Goal: Task Accomplishment & Management: Manage account settings

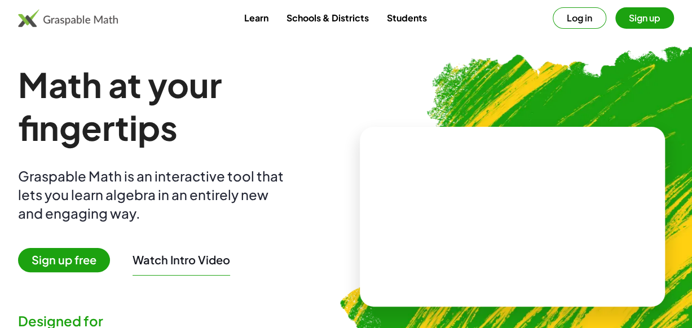
click at [586, 19] on button "Log in" at bounding box center [579, 17] width 54 height 21
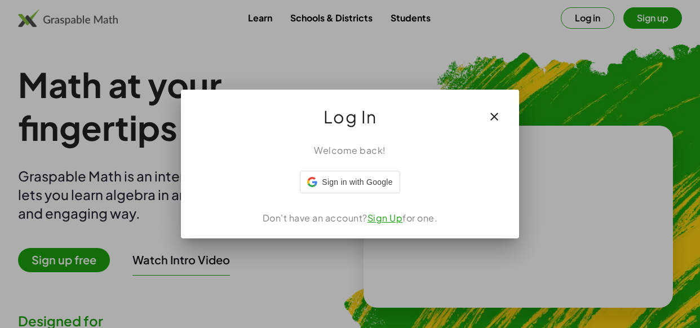
click at [300, 193] on iframe at bounding box center [300, 193] width 0 height 0
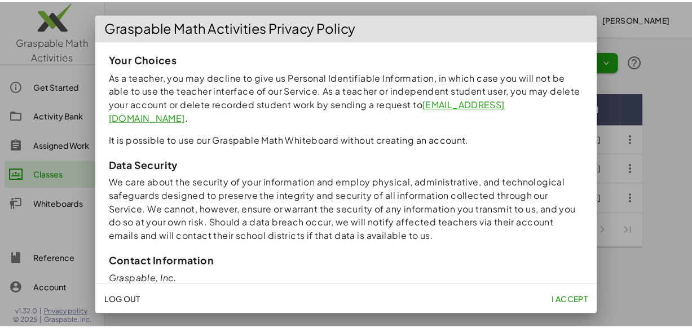
scroll to position [1090, 0]
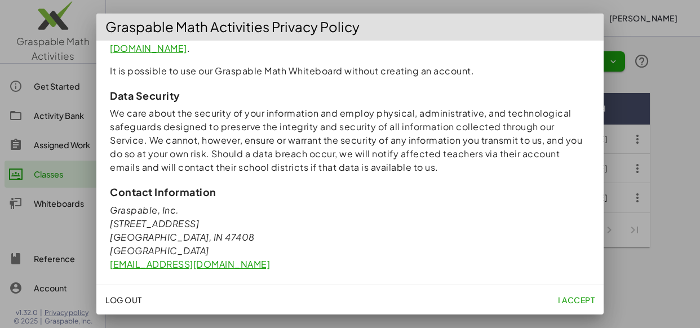
click at [577, 301] on span "I accept" at bounding box center [576, 300] width 37 height 10
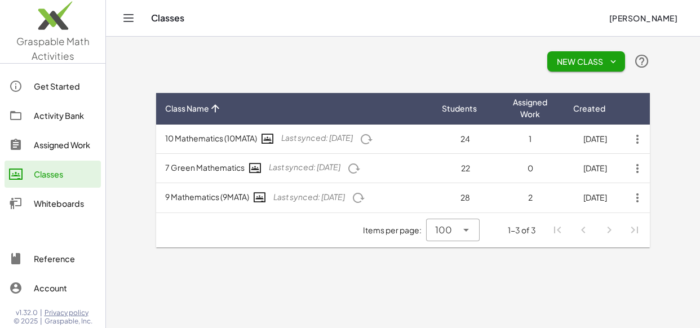
click at [69, 116] on div "Activity Bank" at bounding box center [65, 116] width 63 height 14
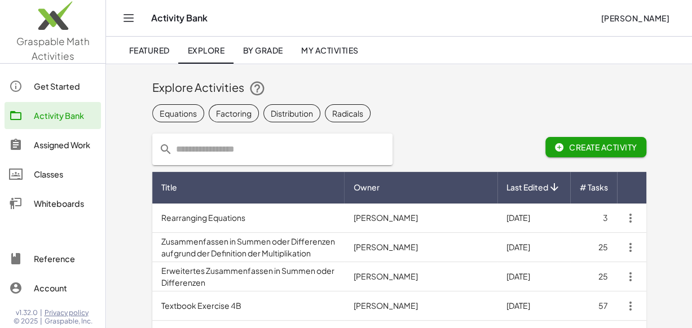
click at [71, 144] on div "Assigned Work" at bounding box center [65, 145] width 63 height 14
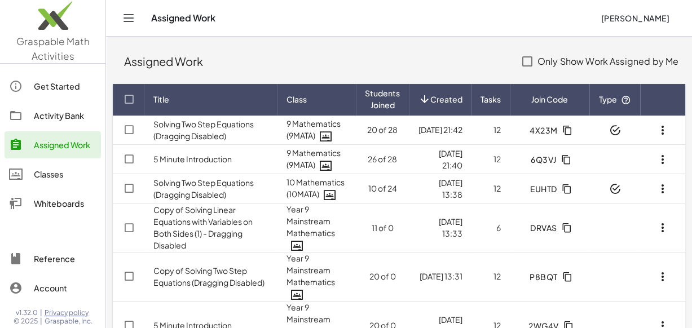
click at [73, 122] on link "Activity Bank" at bounding box center [53, 115] width 96 height 27
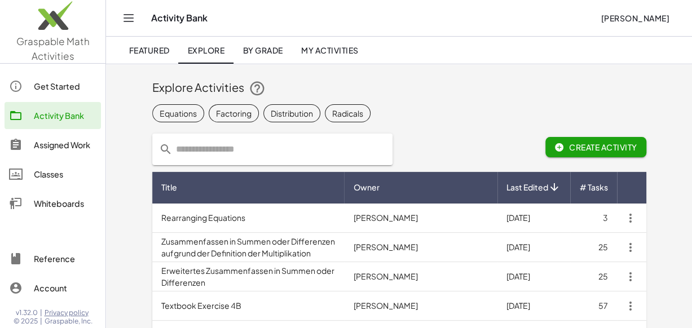
click at [258, 151] on input "text" at bounding box center [278, 150] width 213 height 32
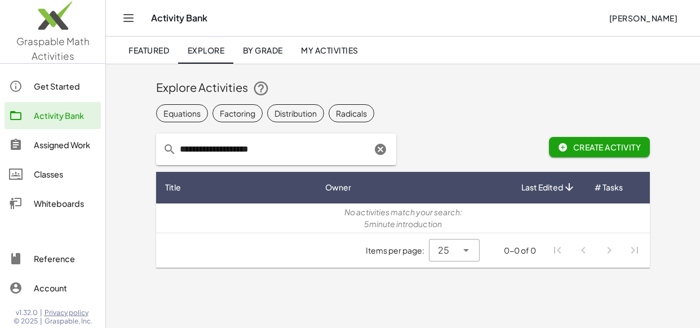
click at [185, 151] on input "**********" at bounding box center [273, 150] width 195 height 32
click at [315, 146] on input "**********" at bounding box center [273, 150] width 195 height 32
type input "**********"
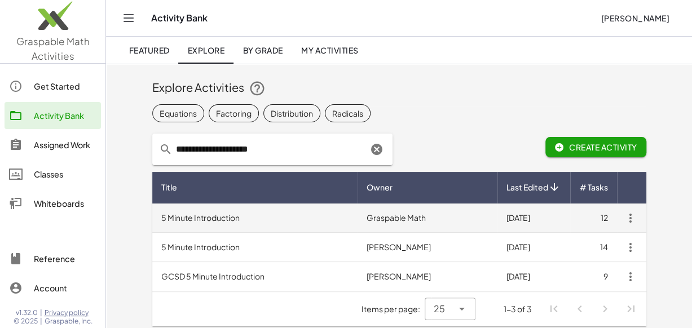
click at [252, 222] on td "5 Minute Introduction" at bounding box center [254, 217] width 205 height 29
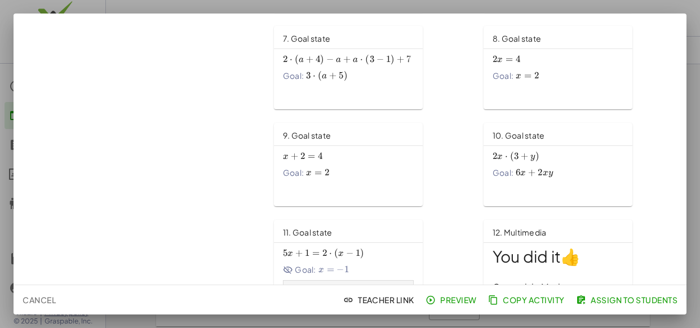
scroll to position [344, 0]
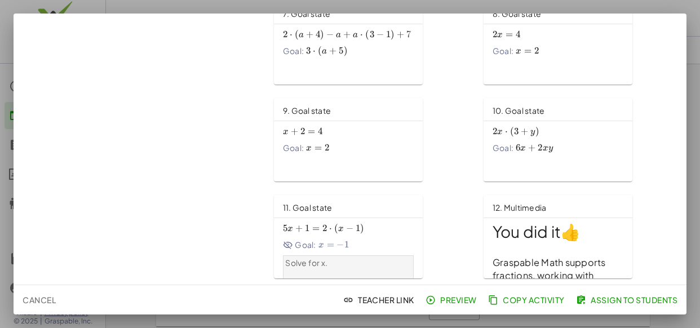
click at [578, 149] on div "Goal: 6 x + 2 x y 6x+2xy 6 x + 2 x y" at bounding box center [558, 148] width 131 height 12
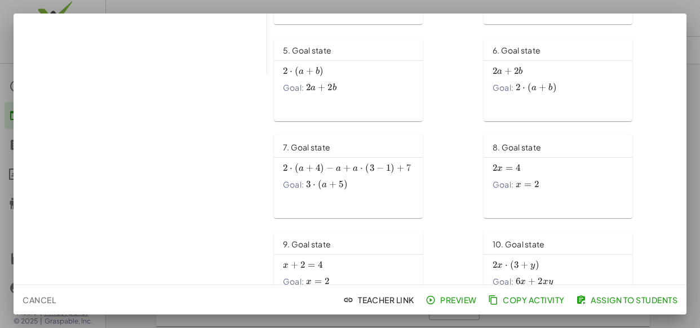
scroll to position [0, 0]
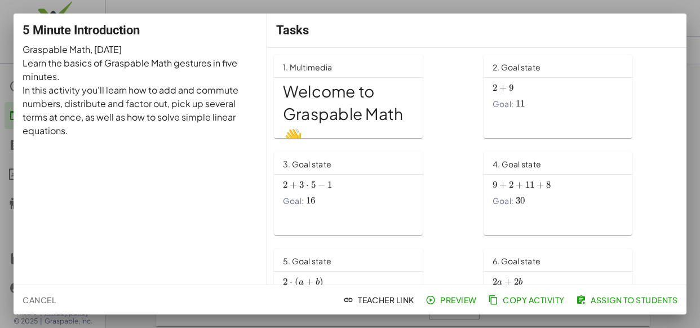
click at [609, 304] on span "Assign to Students" at bounding box center [627, 300] width 99 height 10
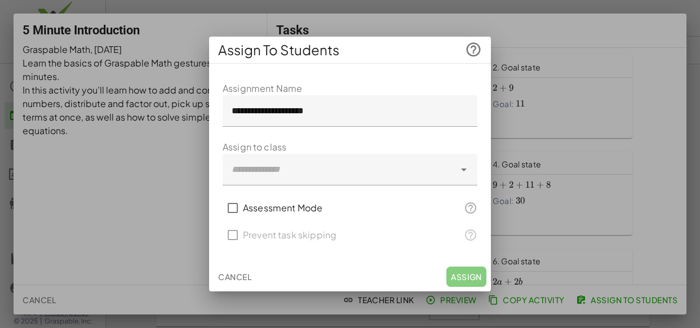
click at [349, 174] on div at bounding box center [339, 170] width 232 height 32
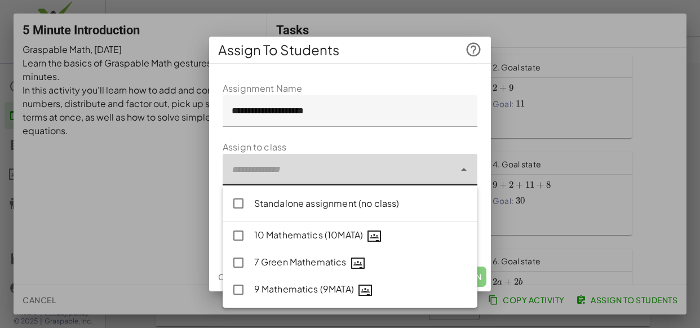
click at [451, 177] on div at bounding box center [339, 170] width 232 height 32
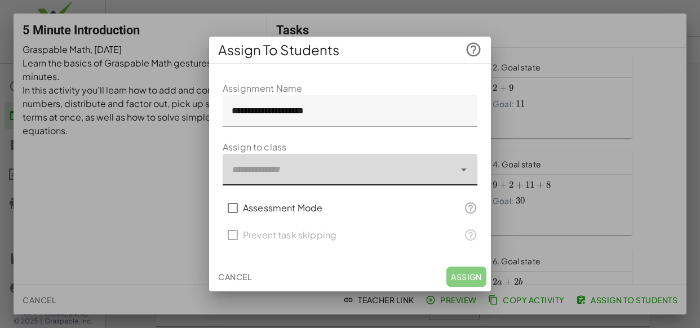
click at [453, 172] on div at bounding box center [339, 170] width 232 height 32
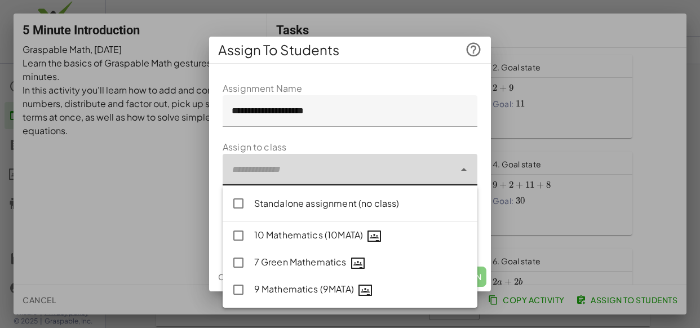
click at [397, 172] on div at bounding box center [339, 170] width 232 height 32
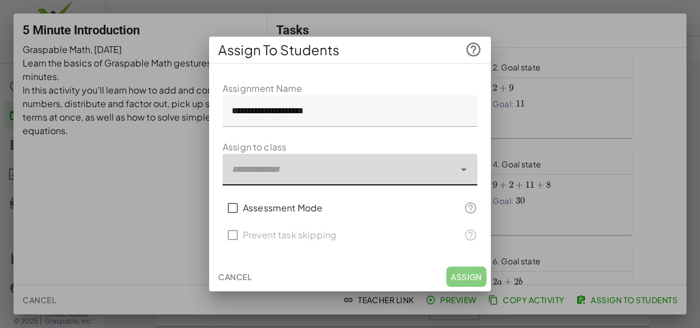
click at [247, 276] on button "Cancel" at bounding box center [235, 277] width 42 height 20
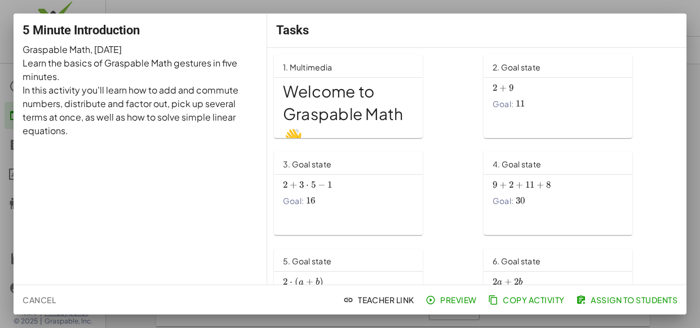
click at [36, 303] on span "Cancel" at bounding box center [39, 300] width 33 height 10
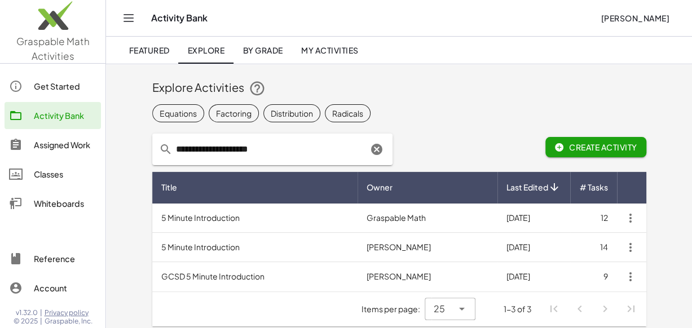
click at [61, 178] on div "Classes" at bounding box center [65, 174] width 63 height 14
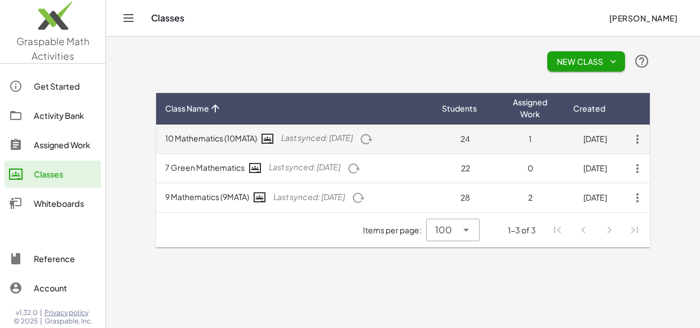
click at [636, 140] on icon "button" at bounding box center [637, 139] width 20 height 20
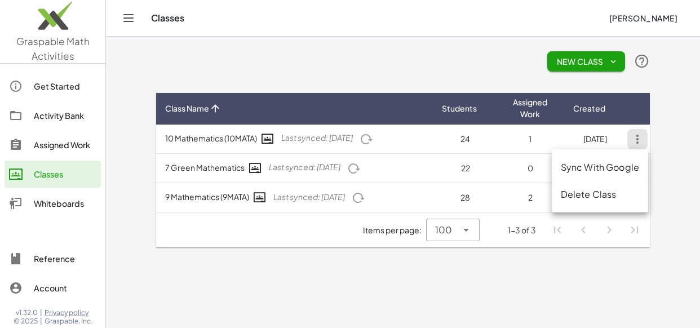
click at [610, 201] on div "Delete Class" at bounding box center [600, 195] width 78 height 14
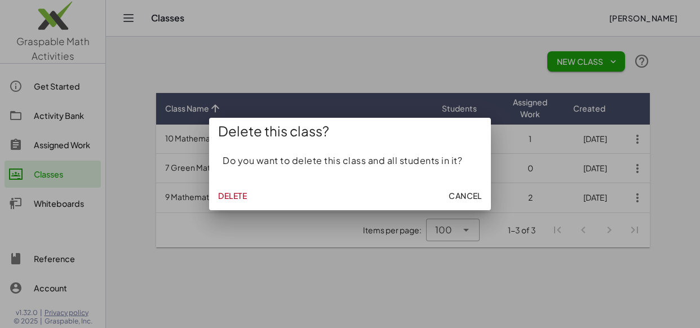
click at [233, 196] on span "Delete" at bounding box center [232, 196] width 29 height 10
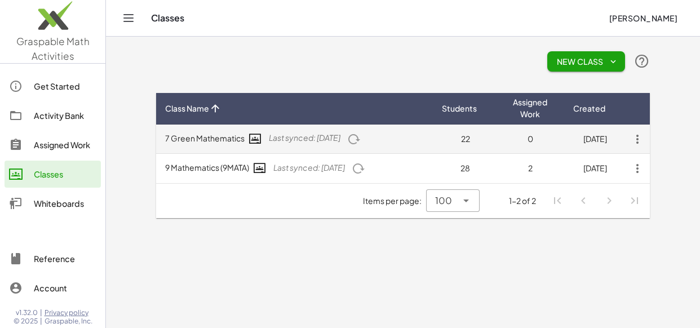
click at [635, 141] on icon "button" at bounding box center [637, 139] width 20 height 20
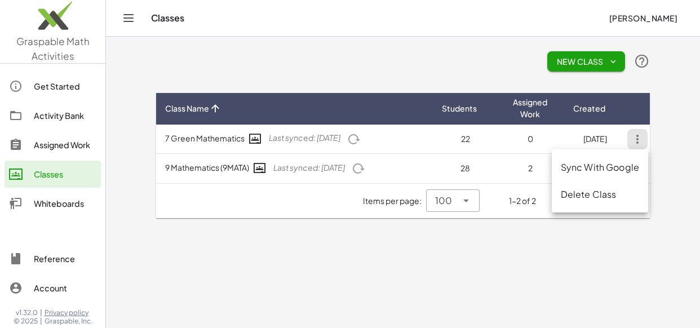
click at [580, 202] on div "Delete Class" at bounding box center [600, 194] width 96 height 27
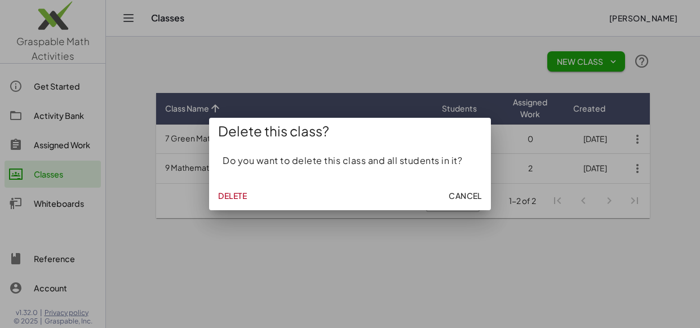
click at [240, 202] on button "Delete" at bounding box center [233, 195] width 38 height 20
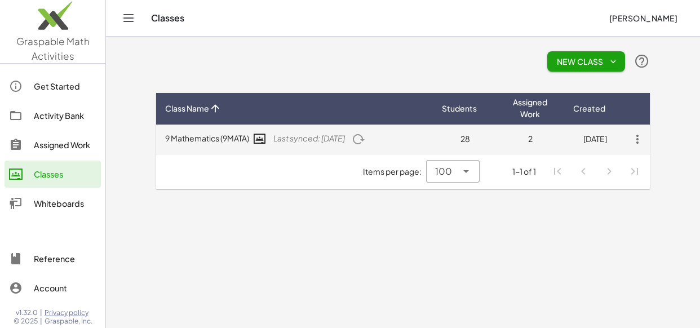
click at [636, 144] on icon "button" at bounding box center [637, 139] width 20 height 20
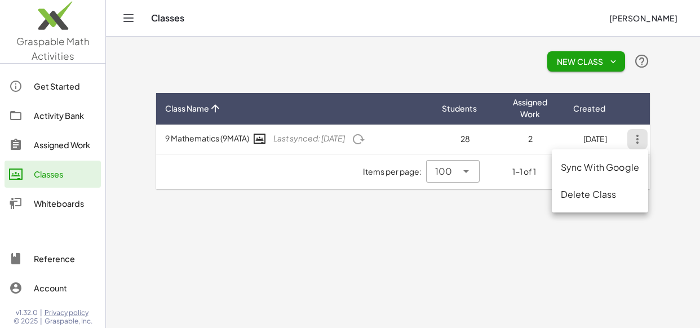
click at [579, 200] on div "Delete Class" at bounding box center [600, 195] width 78 height 14
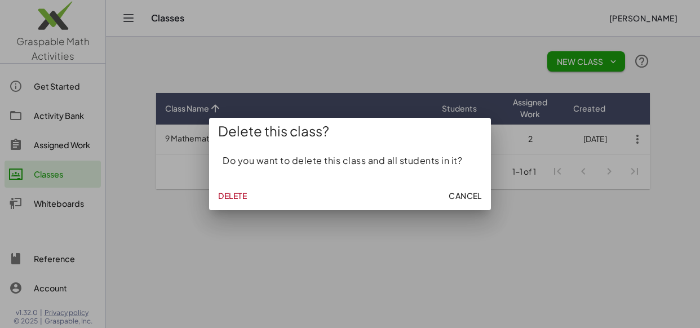
click at [239, 203] on button "Delete" at bounding box center [233, 195] width 38 height 20
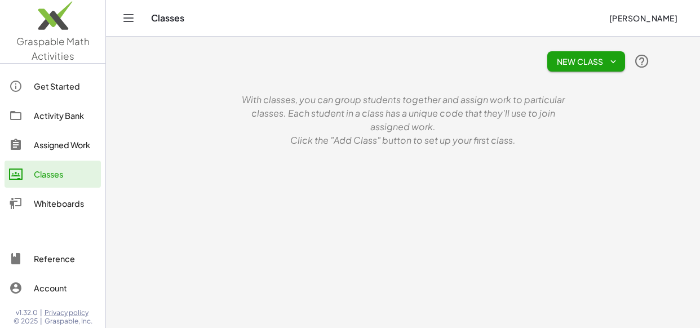
click at [585, 67] on button "New Class" at bounding box center [586, 61] width 78 height 20
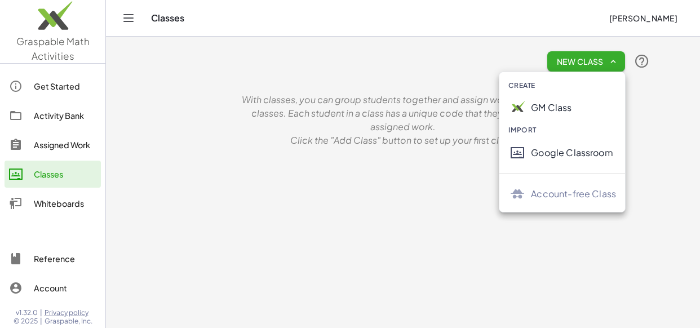
click at [570, 157] on div "Google Classroom" at bounding box center [573, 153] width 85 height 14
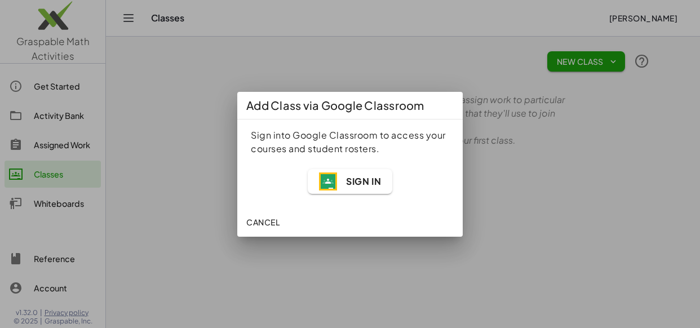
click at [364, 184] on span "Sign In" at bounding box center [363, 181] width 35 height 12
click at [371, 184] on span "Sign In" at bounding box center [363, 181] width 35 height 12
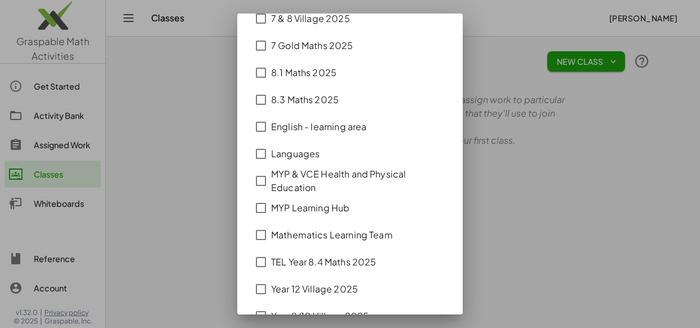
scroll to position [558, 0]
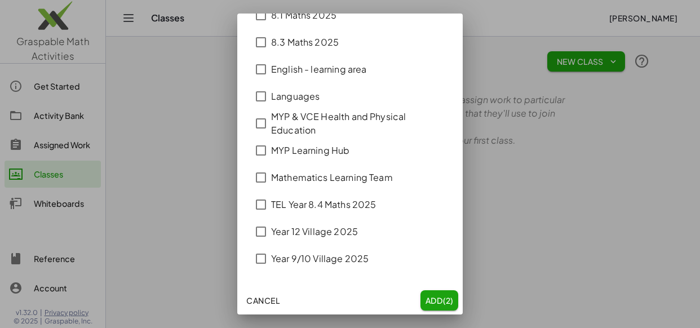
click at [442, 303] on span "(2)" at bounding box center [447, 300] width 11 height 10
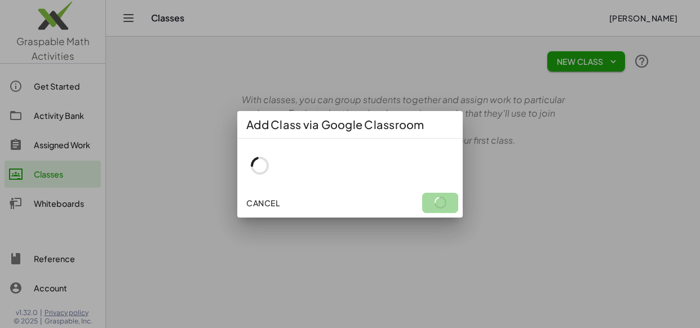
scroll to position [0, 0]
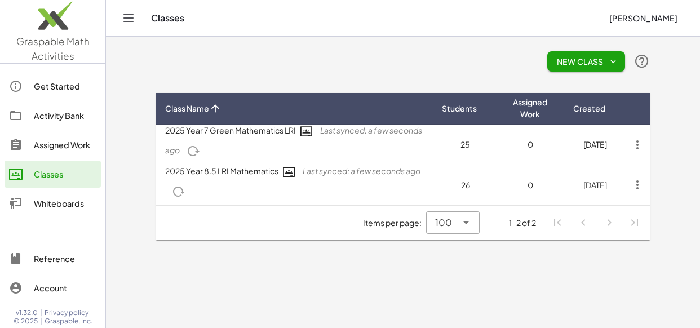
click at [64, 121] on div "Activity Bank" at bounding box center [65, 116] width 63 height 14
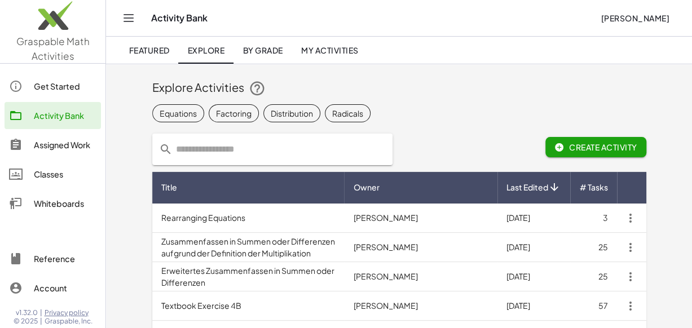
click at [281, 156] on input "text" at bounding box center [278, 150] width 213 height 32
type input "********"
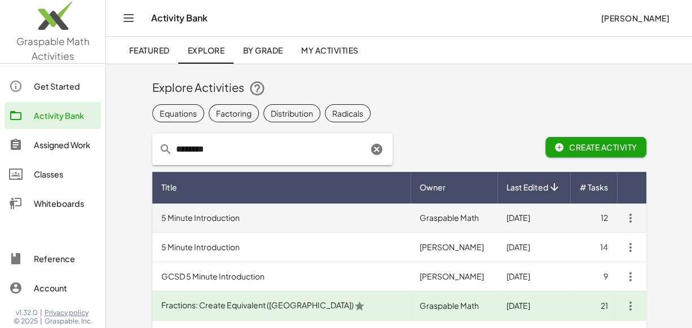
click at [256, 219] on td "5 Minute Introduction" at bounding box center [281, 217] width 259 height 29
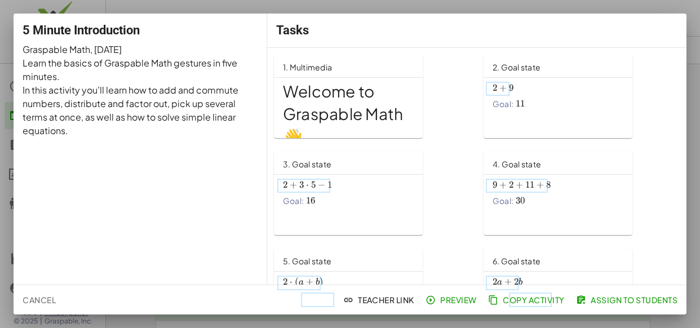
click at [622, 307] on button "Assign to Students" at bounding box center [628, 300] width 108 height 20
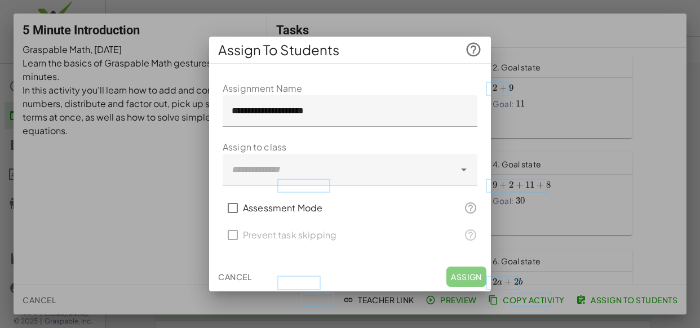
click at [452, 174] on div at bounding box center [339, 170] width 232 height 32
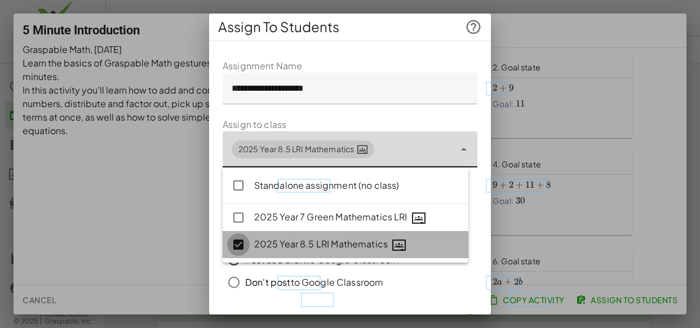
type input "**********"
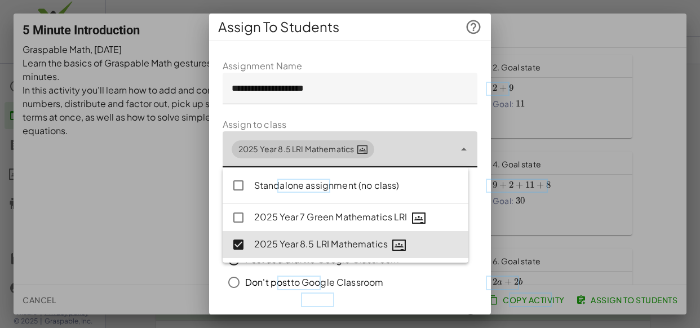
click at [475, 118] on div "**********" at bounding box center [350, 212] width 282 height 324
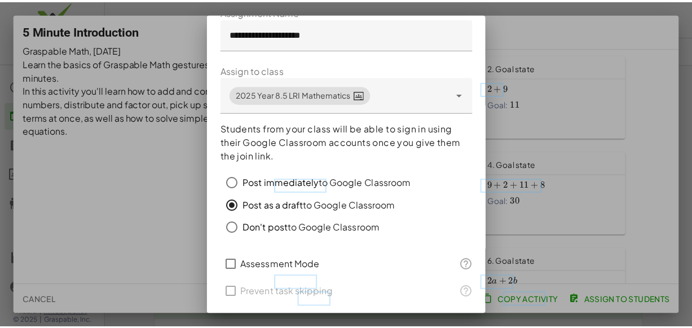
scroll to position [88, 0]
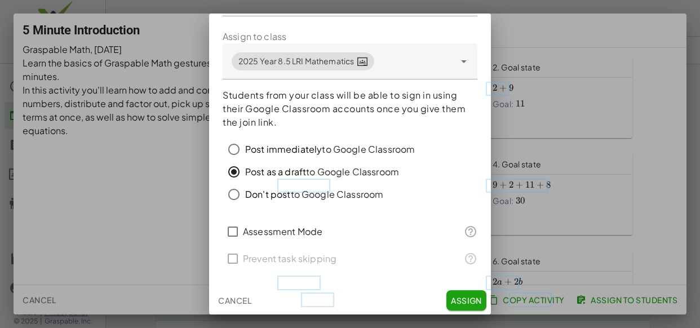
click at [454, 304] on span "Assign" at bounding box center [466, 300] width 31 height 10
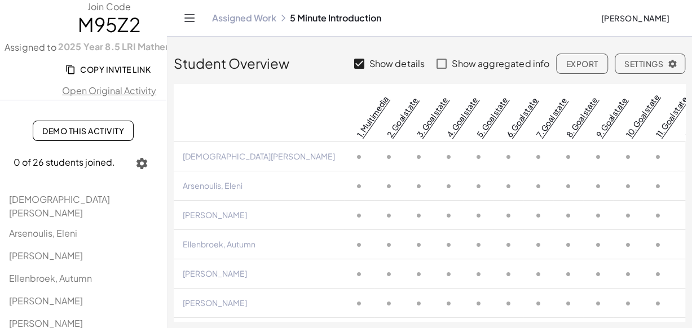
click at [189, 18] on icon "Toggle navigation" at bounding box center [190, 18] width 10 height 7
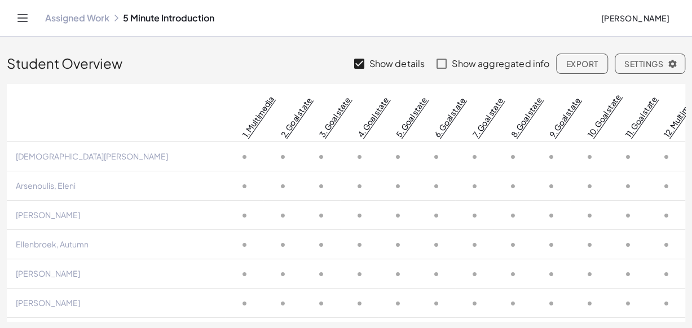
click at [626, 19] on span "Leanne Richards" at bounding box center [634, 18] width 69 height 10
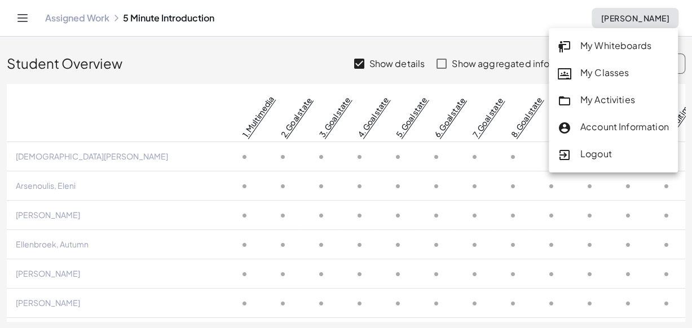
click at [608, 163] on div "Logout" at bounding box center [612, 154] width 129 height 27
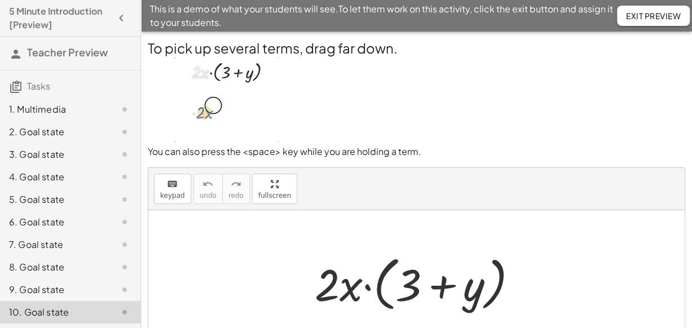
click at [639, 17] on span "Exit Preview" at bounding box center [653, 16] width 55 height 10
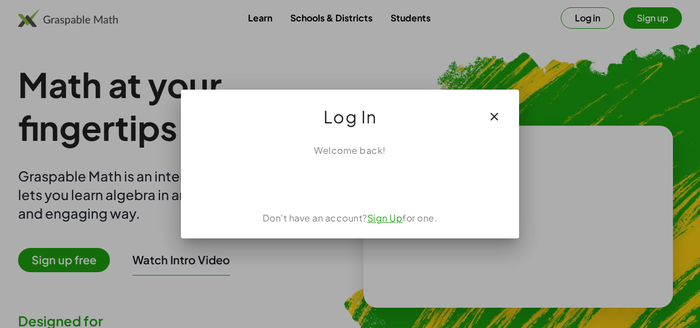
click at [497, 124] on button "button" at bounding box center [494, 116] width 27 height 27
